Goal: Transaction & Acquisition: Obtain resource

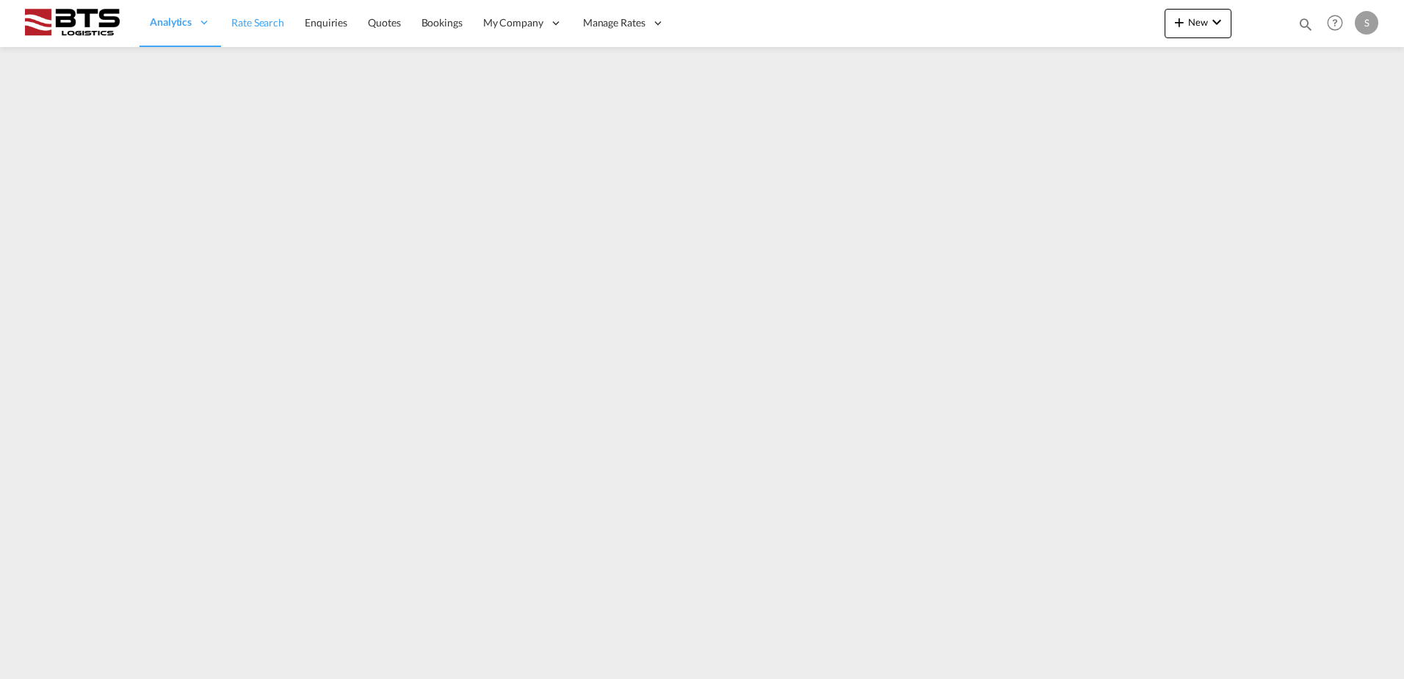
click at [270, 27] on span "Rate Search" at bounding box center [257, 22] width 53 height 12
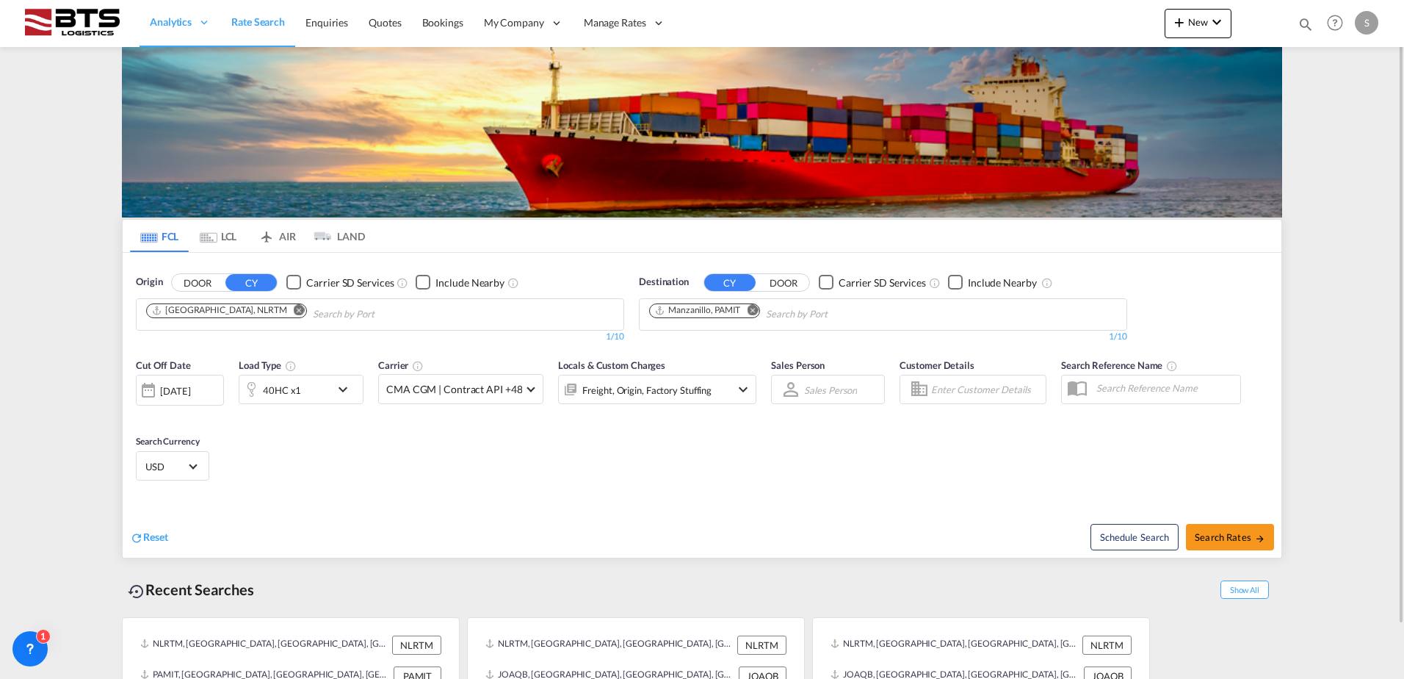
click at [752, 309] on md-icon "Remove" at bounding box center [752, 309] width 11 height 11
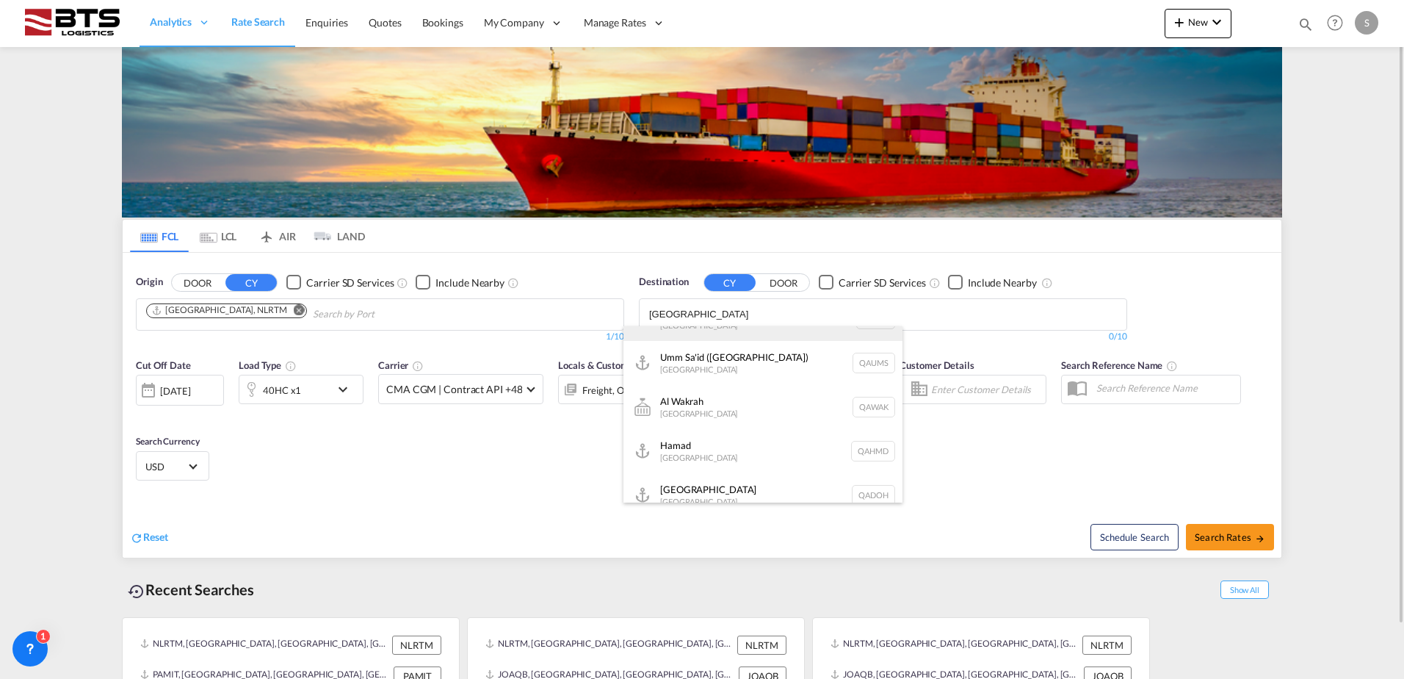
scroll to position [132, 0]
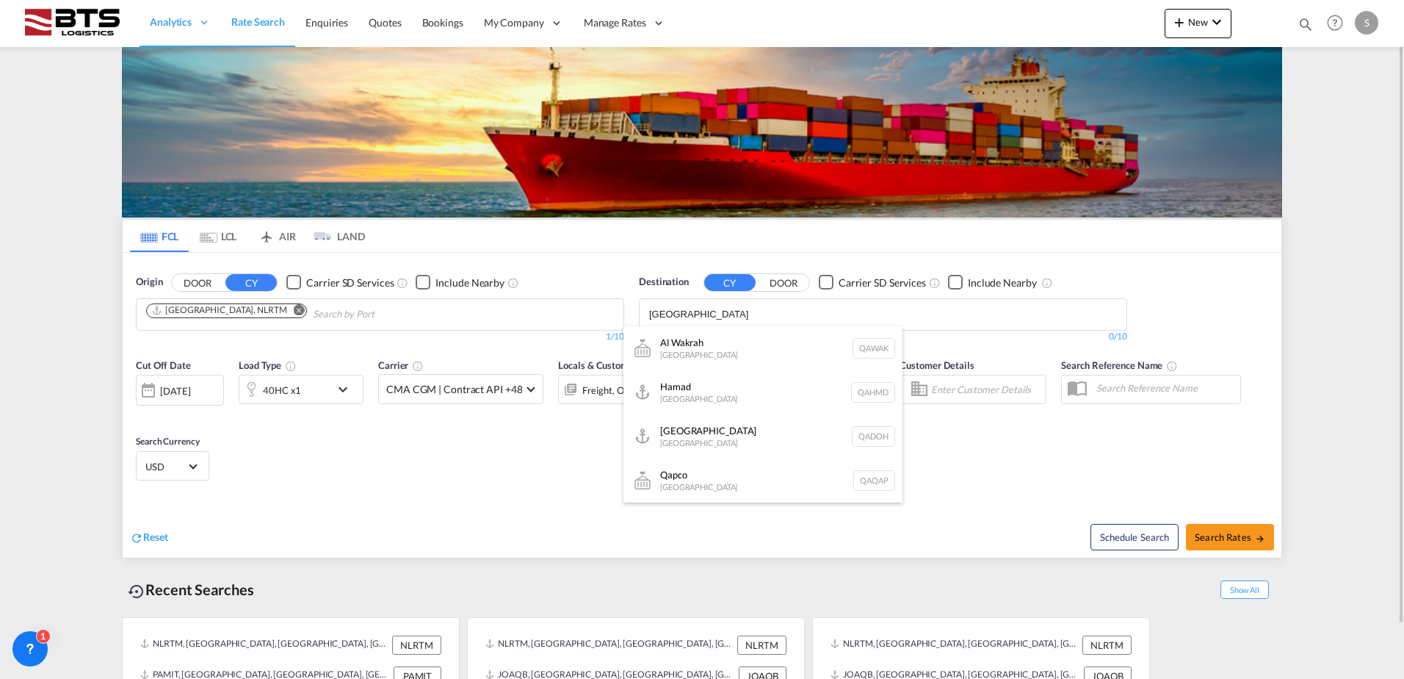
type input "[GEOGRAPHIC_DATA]"
click at [726, 386] on div "Hamad [GEOGRAPHIC_DATA] QAHMD" at bounding box center [763, 392] width 279 height 44
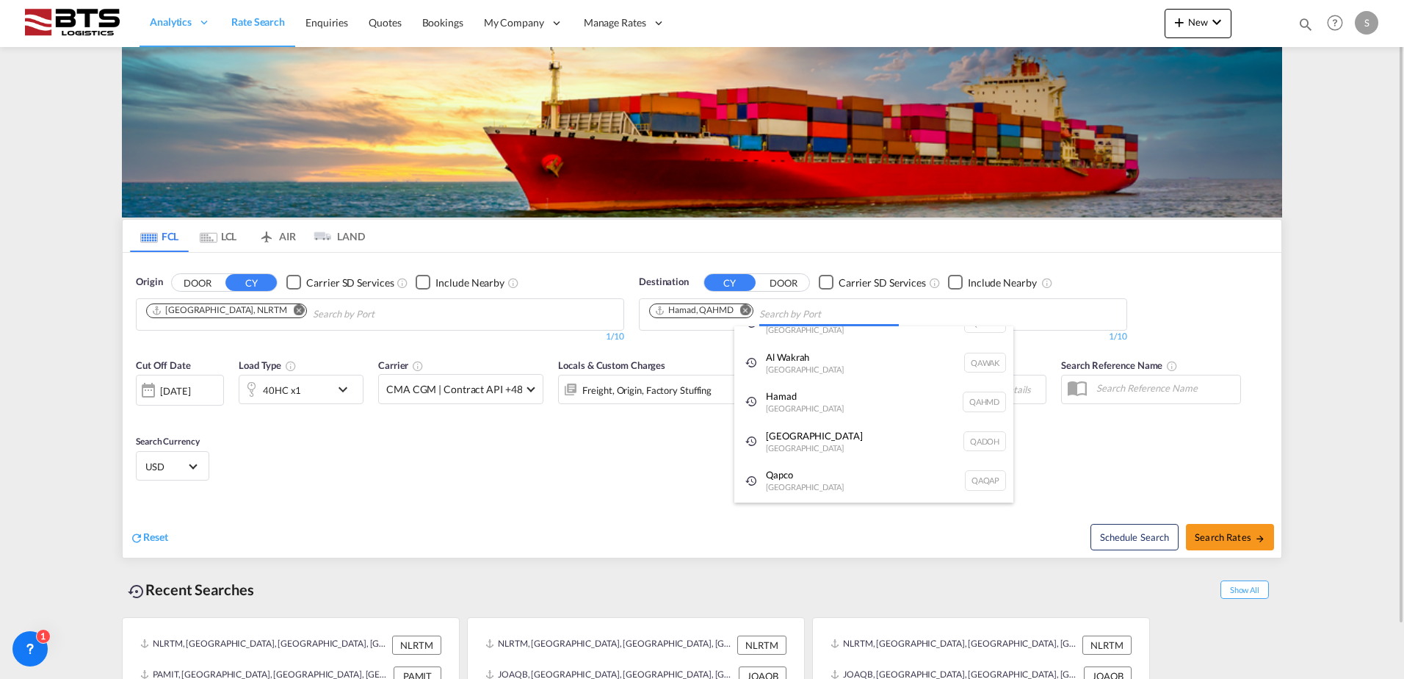
scroll to position [22, 0]
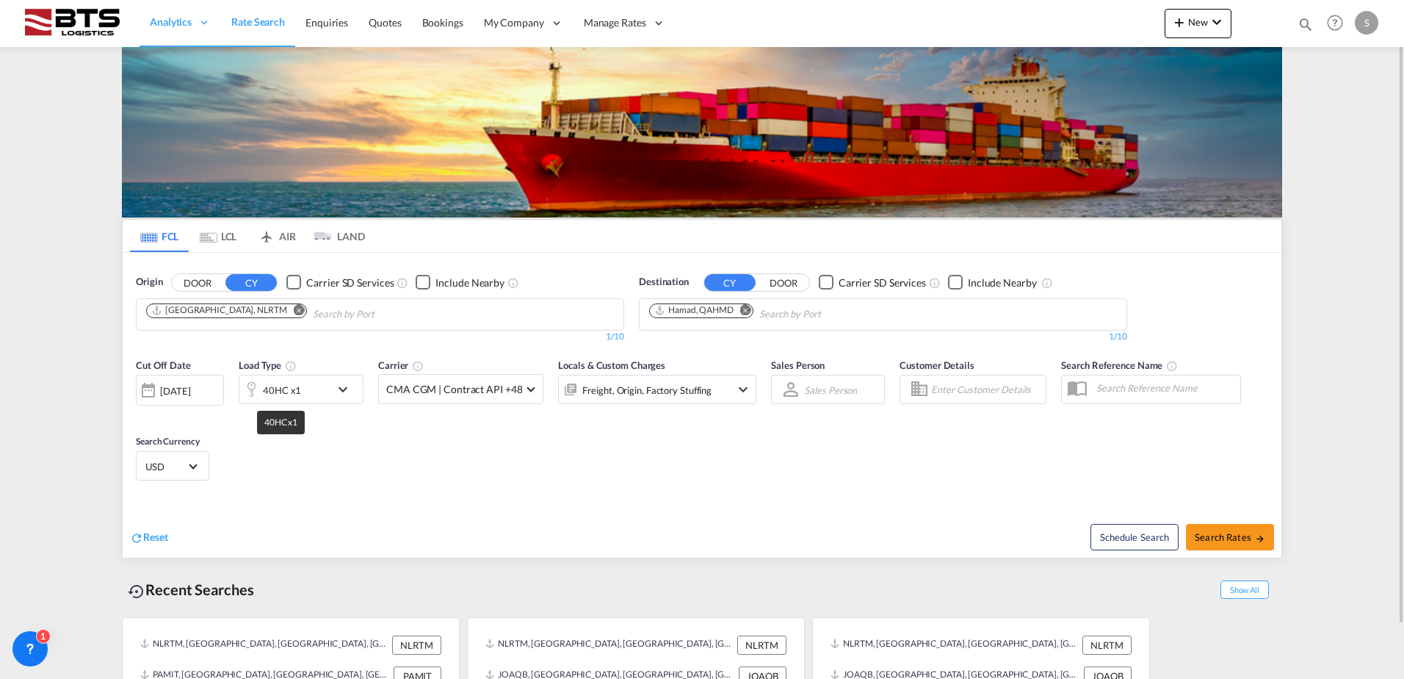
click at [297, 393] on div "40HC x1" at bounding box center [282, 390] width 38 height 21
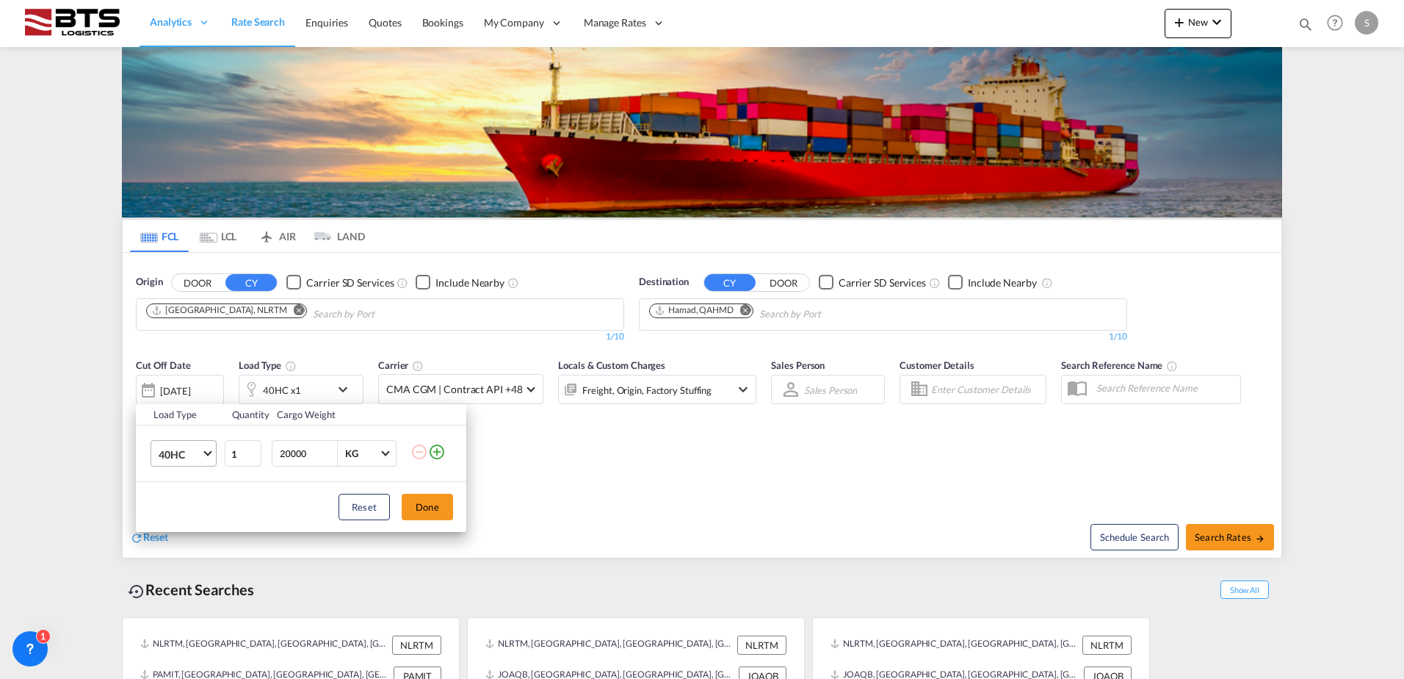
click at [186, 448] on span "40HC" at bounding box center [180, 454] width 43 height 15
click at [183, 391] on md-option "20GP" at bounding box center [197, 383] width 100 height 35
click at [415, 508] on button "Done" at bounding box center [427, 507] width 51 height 26
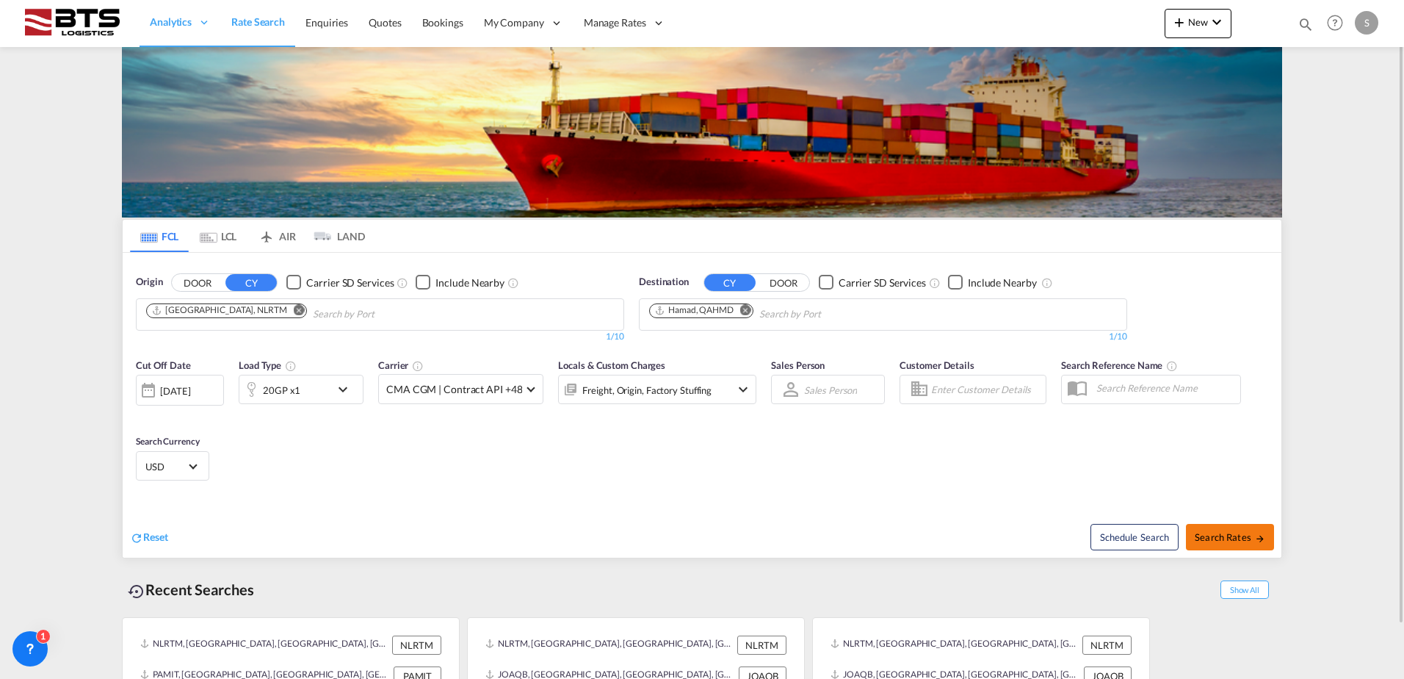
click at [1213, 534] on span "Search Rates" at bounding box center [1230, 537] width 71 height 12
type input "NLRTM to QAHMD / [DATE]"
